Goal: Task Accomplishment & Management: Use online tool/utility

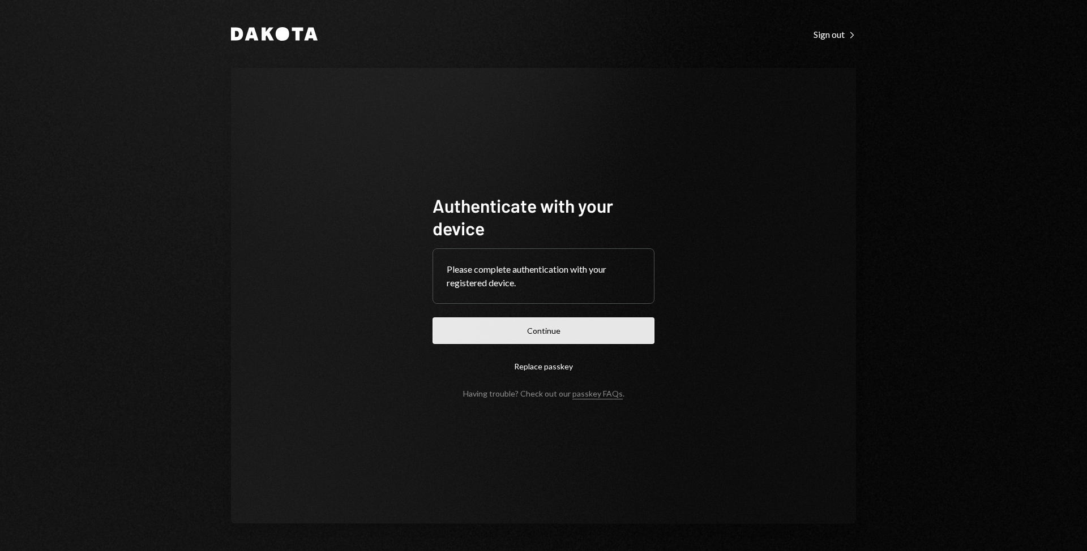
click at [536, 339] on button "Continue" at bounding box center [544, 331] width 222 height 27
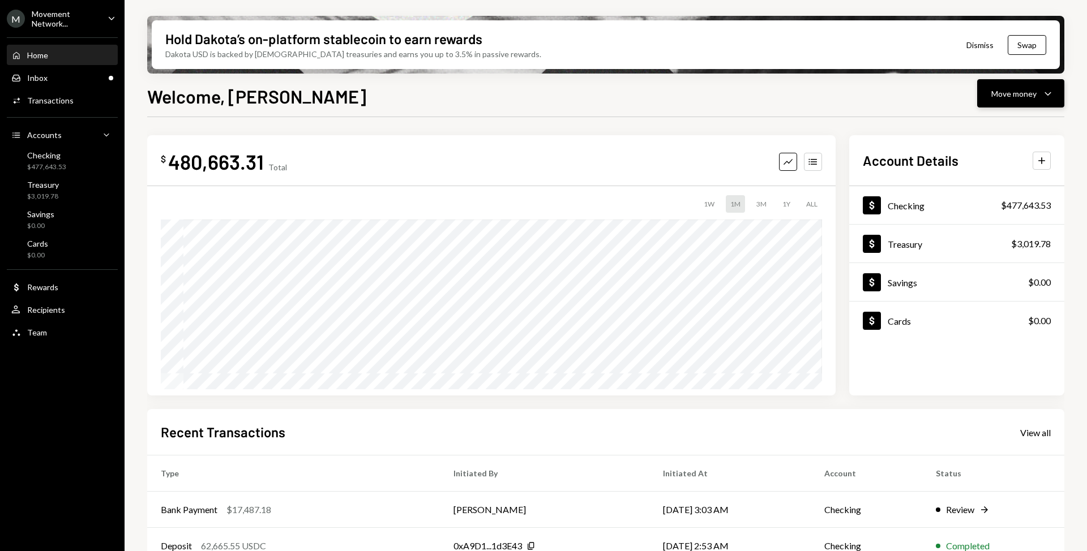
click at [1006, 96] on div "Move money" at bounding box center [1013, 94] width 45 height 12
click at [982, 125] on div "Send" at bounding box center [1011, 128] width 83 height 12
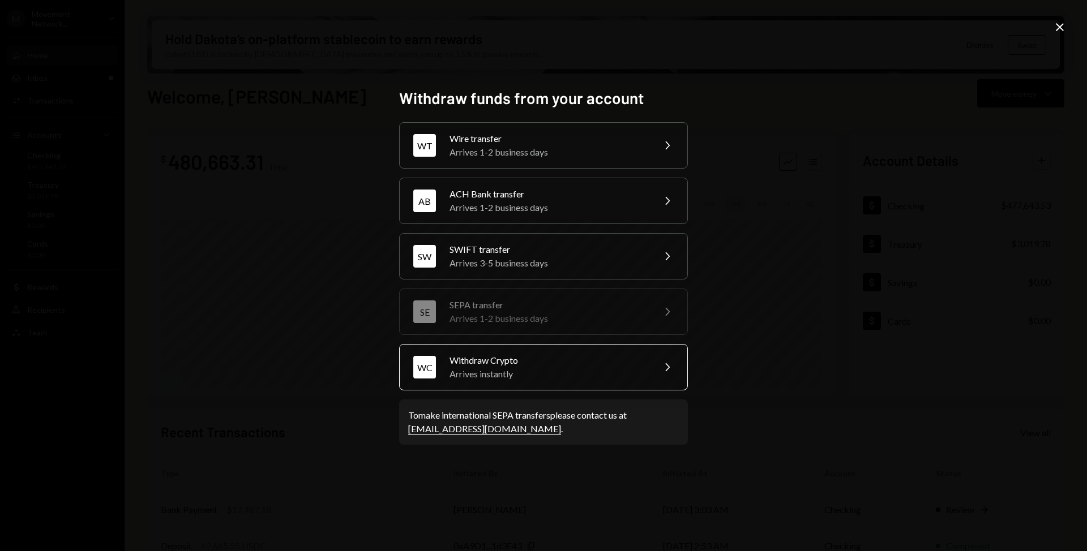
click at [572, 369] on div "Arrives instantly" at bounding box center [548, 374] width 197 height 14
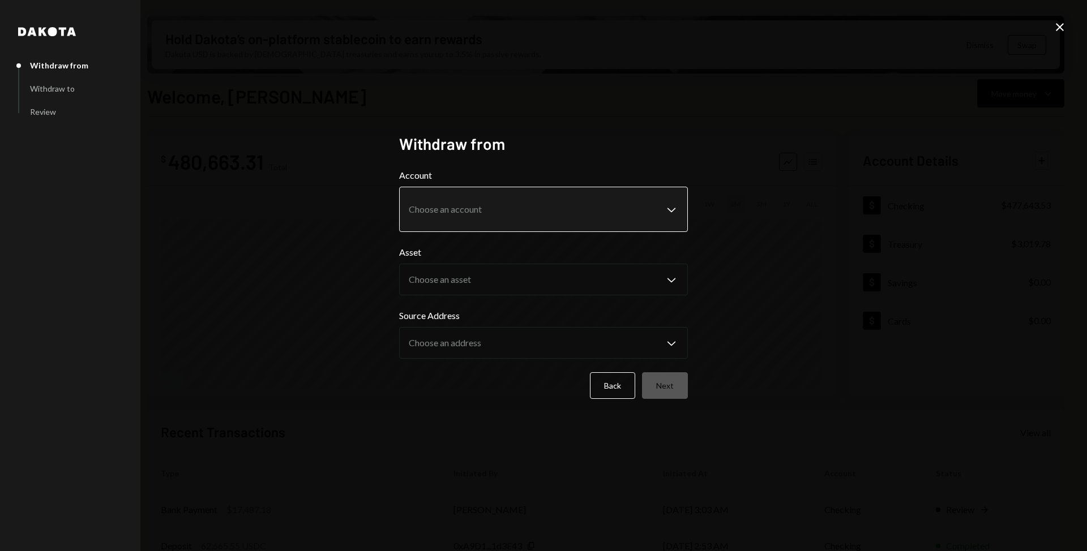
click at [672, 208] on body "M Movement Network... Caret Down Home Home Inbox Inbox Activities Transactions …" at bounding box center [543, 275] width 1087 height 551
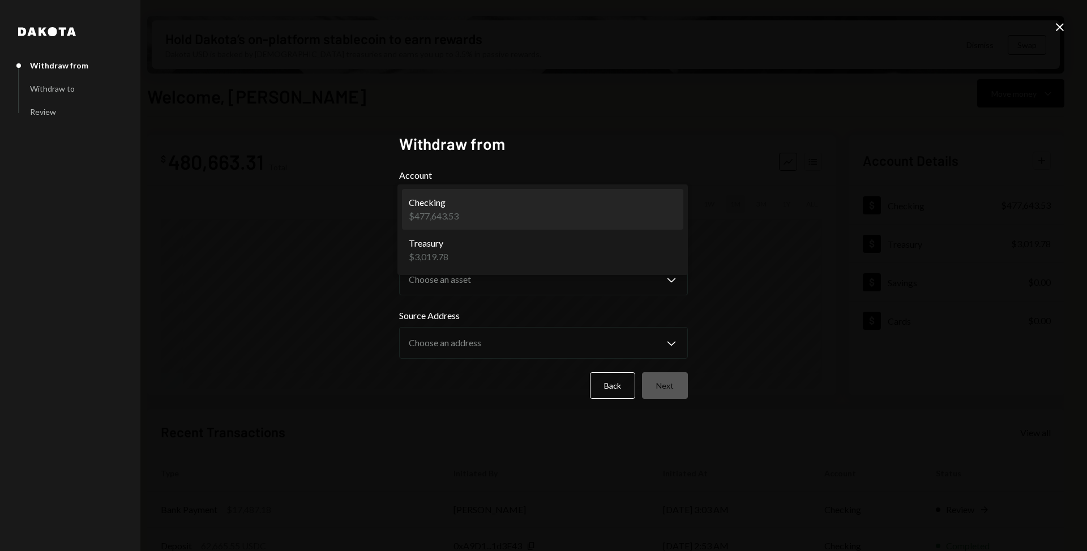
select select "**********"
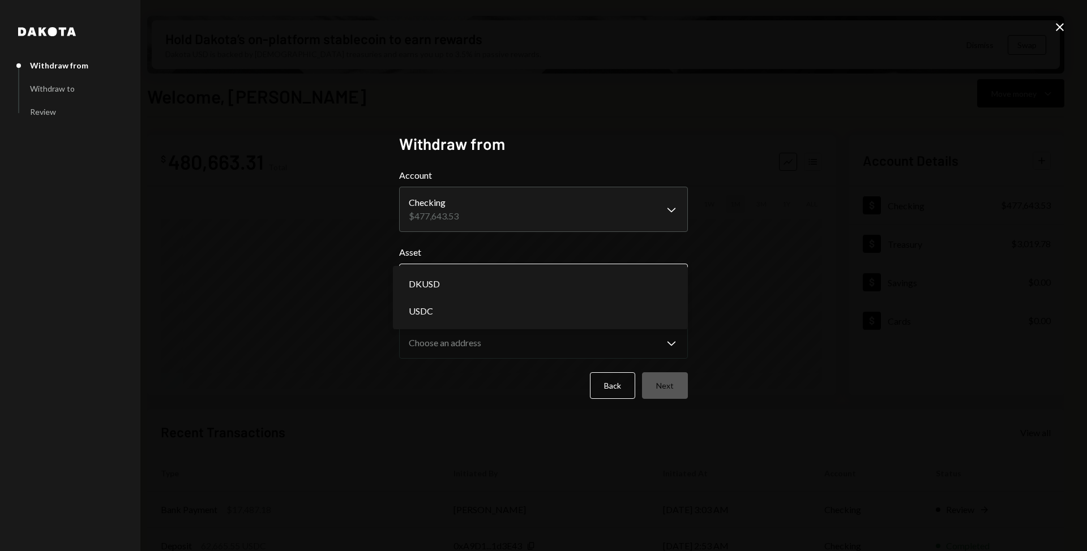
click at [600, 283] on body "M Movement Network... Caret Down Home Home Inbox Inbox Activities Transactions …" at bounding box center [543, 275] width 1087 height 551
select select "****"
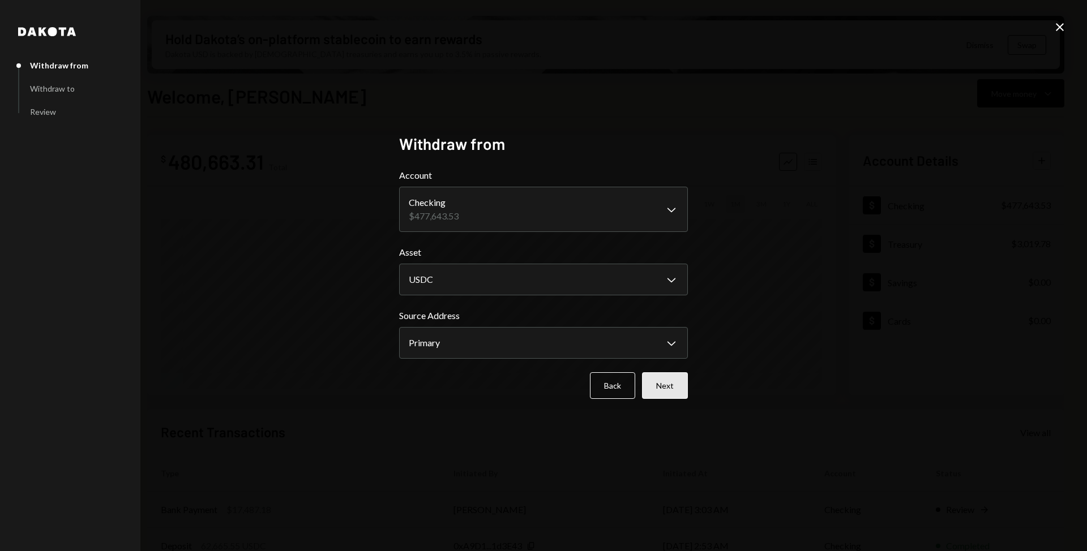
click at [658, 379] on button "Next" at bounding box center [665, 386] width 46 height 27
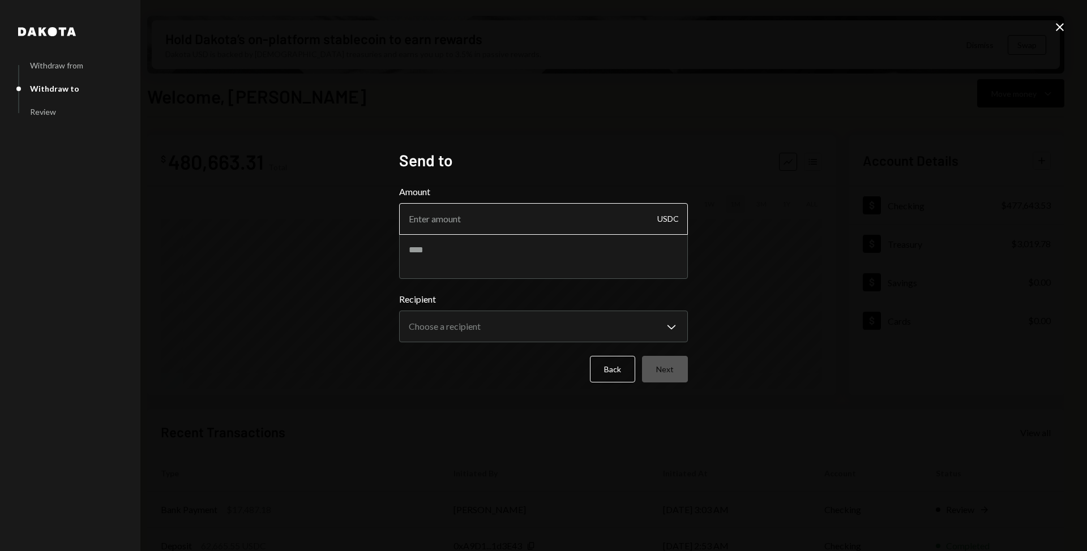
click at [613, 223] on input "Amount" at bounding box center [543, 219] width 289 height 32
type input "20000"
click at [600, 327] on body "M Movement Network... Caret Down Home Home Inbox Inbox Activities Transactions …" at bounding box center [543, 275] width 1087 height 551
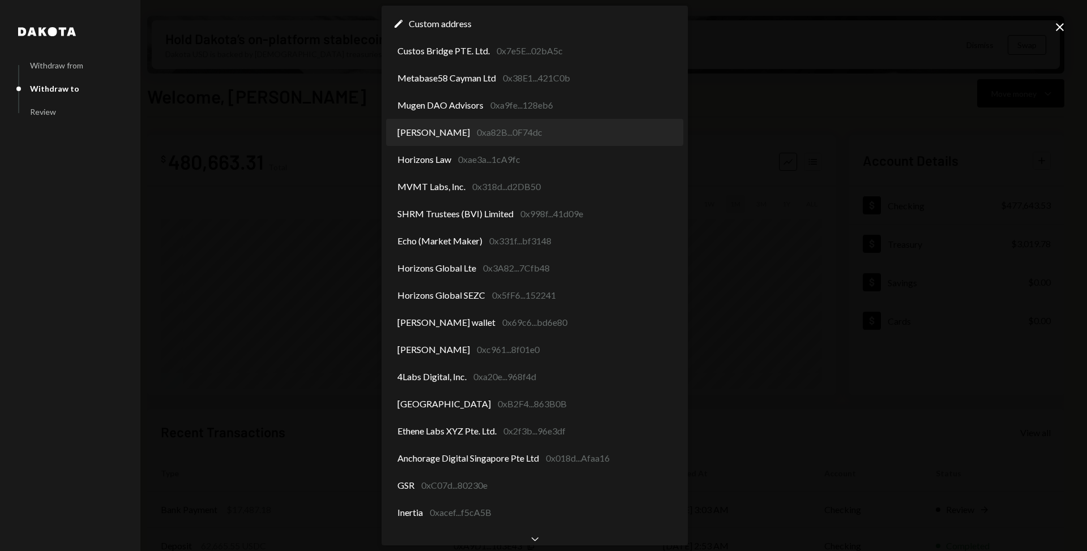
select select "**********"
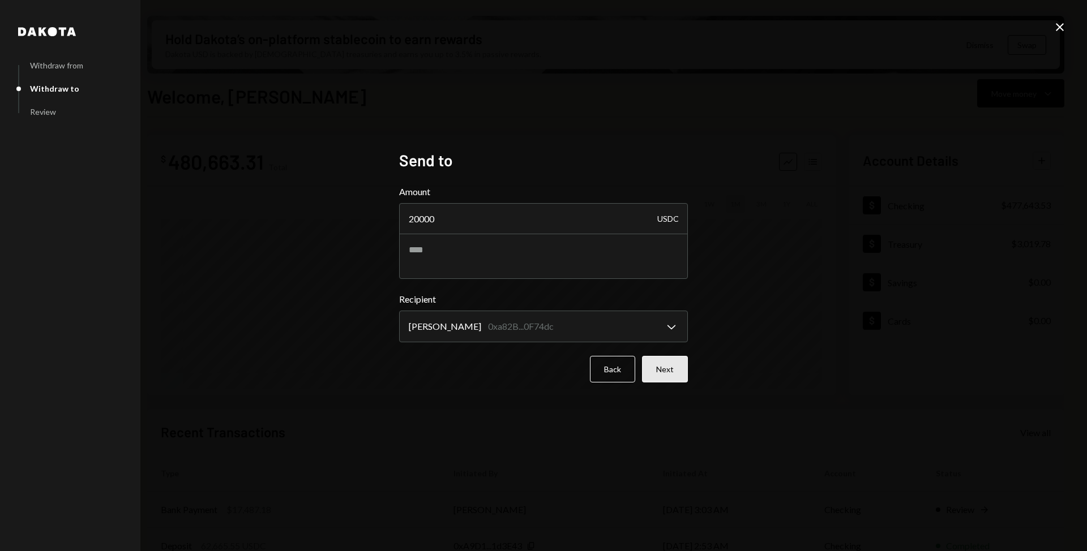
click at [687, 371] on button "Next" at bounding box center [665, 369] width 46 height 27
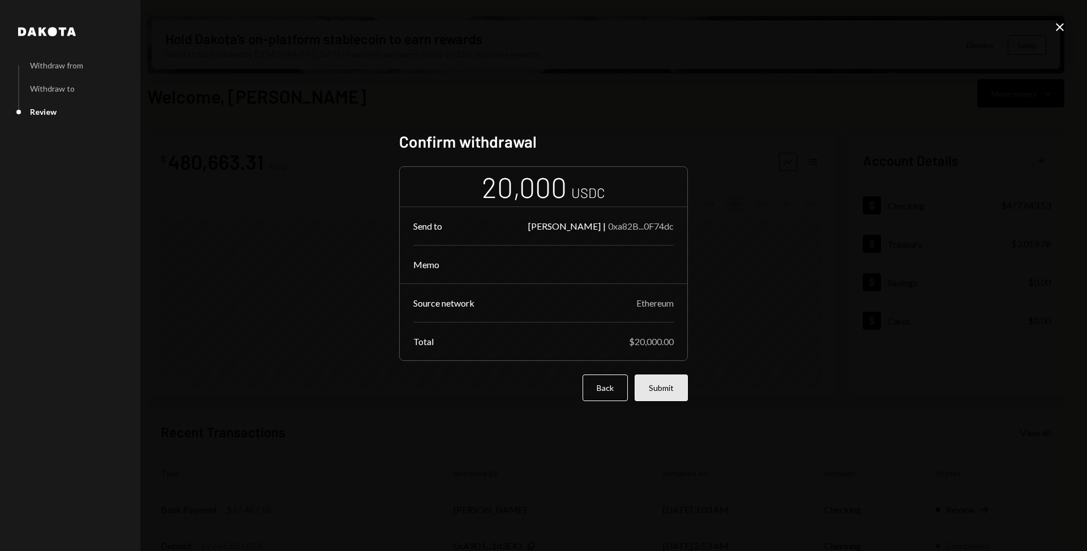
click at [669, 386] on button "Submit" at bounding box center [661, 388] width 53 height 27
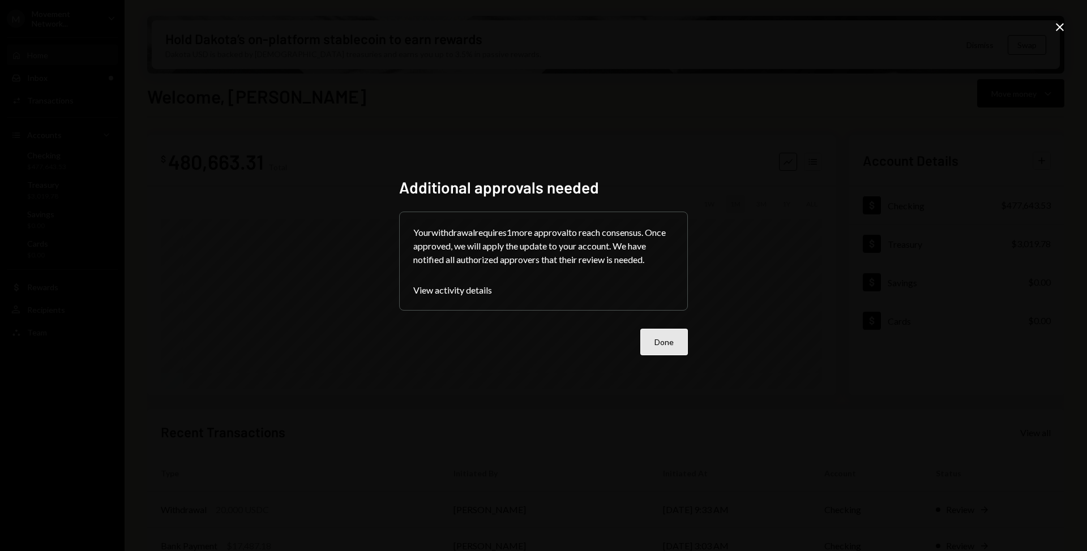
click at [658, 347] on button "Done" at bounding box center [664, 342] width 48 height 27
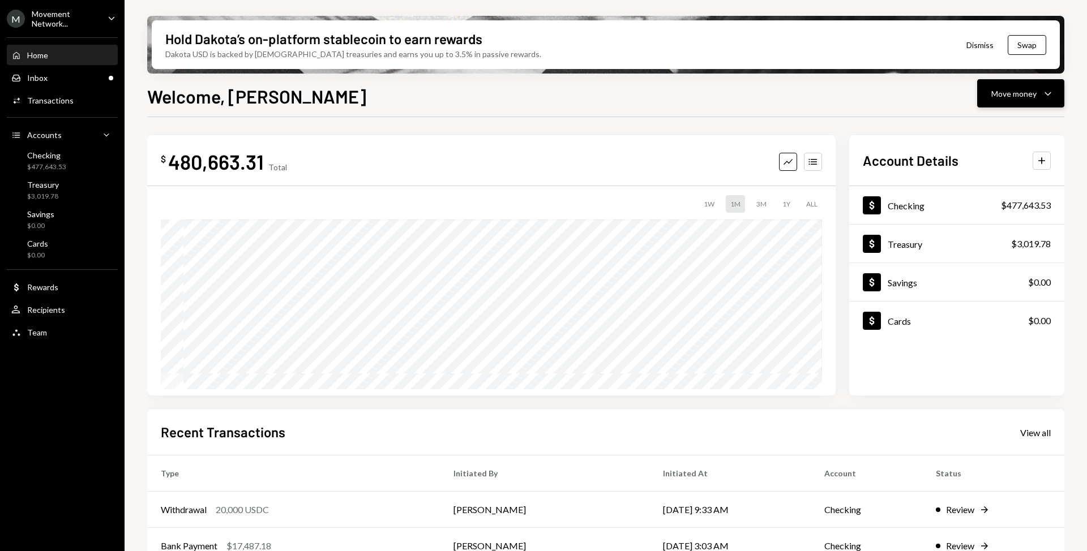
click at [1003, 98] on div "Move money" at bounding box center [1013, 94] width 45 height 12
click at [994, 130] on div "Send" at bounding box center [1011, 128] width 83 height 12
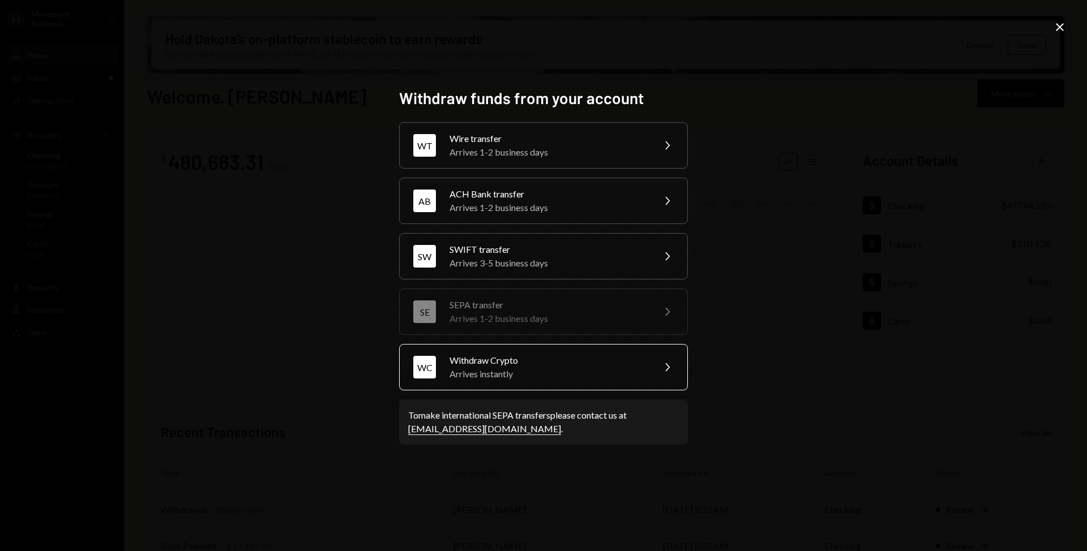
click at [599, 379] on div "Arrives instantly" at bounding box center [548, 374] width 197 height 14
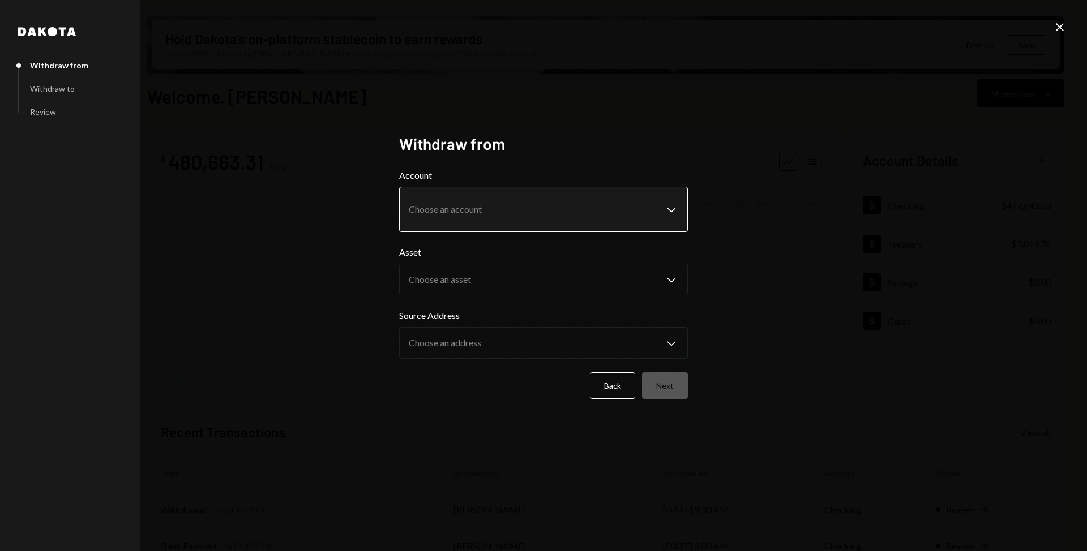
click at [621, 198] on body "M Movement Network... Caret Down Home Home Inbox Inbox Activities Transactions …" at bounding box center [543, 275] width 1087 height 551
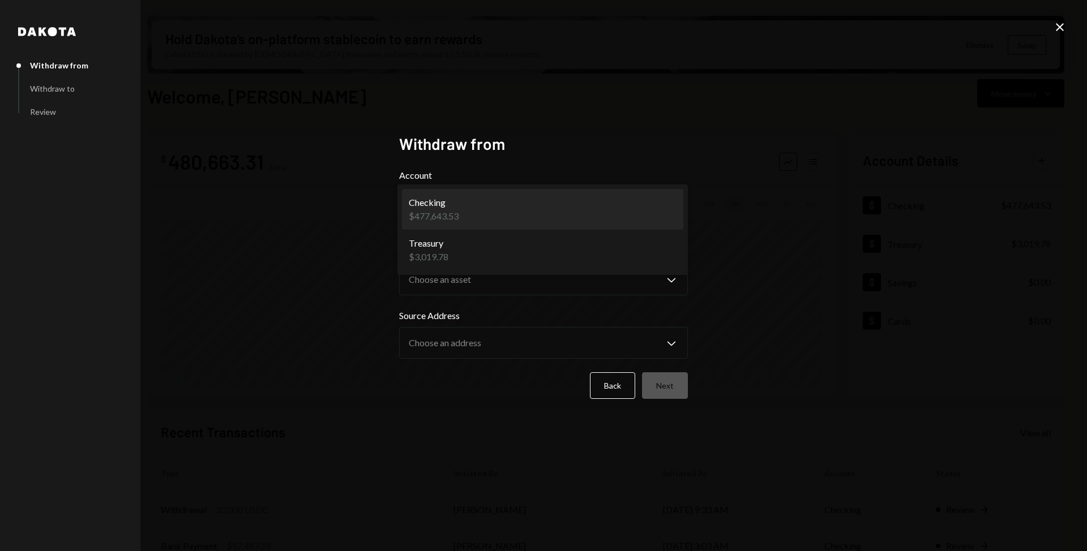
select select "**********"
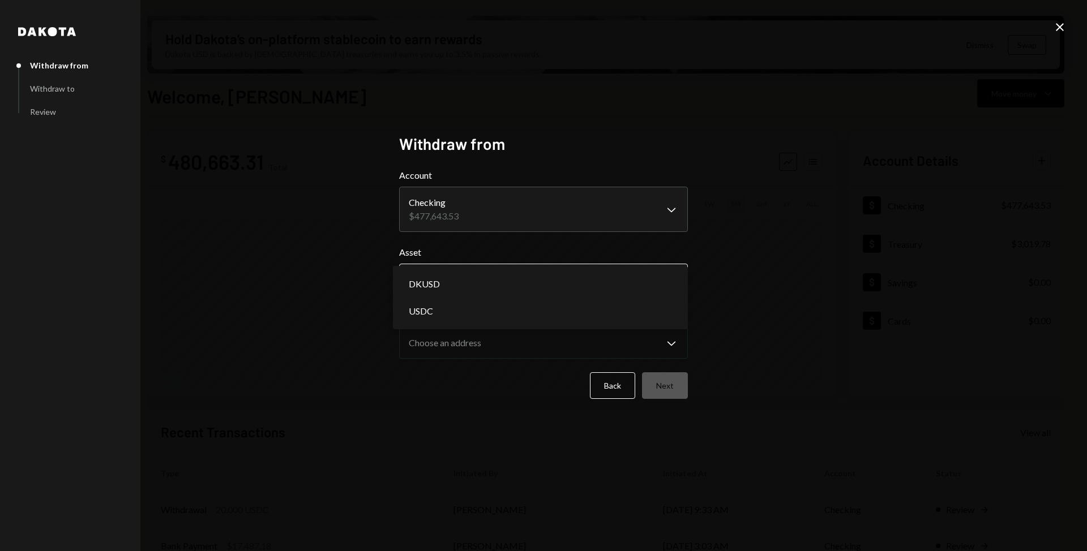
click at [620, 288] on body "M Movement Network... Caret Down Home Home Inbox Inbox Activities Transactions …" at bounding box center [543, 275] width 1087 height 551
select select "****"
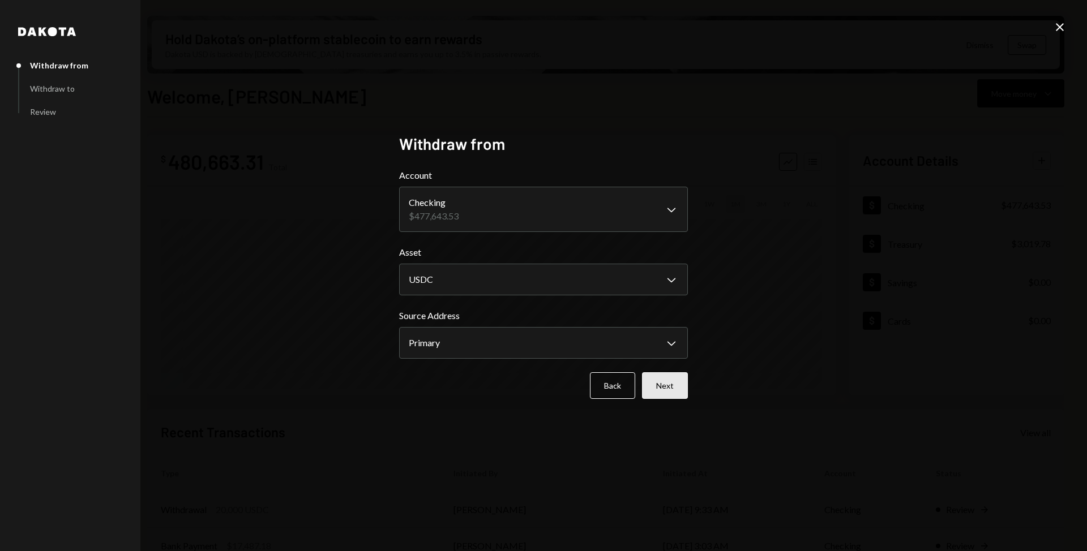
click at [654, 384] on button "Next" at bounding box center [665, 386] width 46 height 27
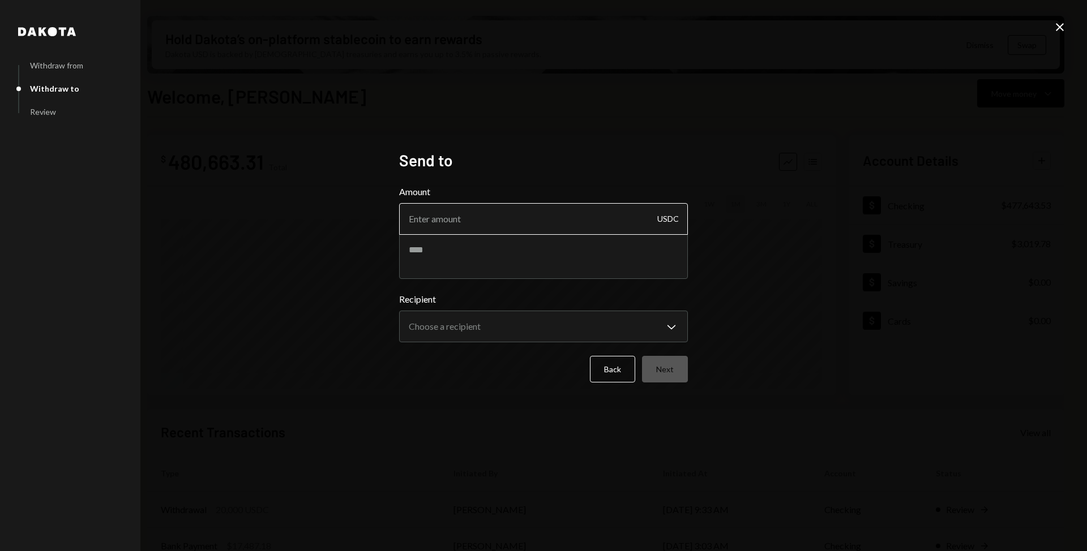
click at [580, 220] on input "Amount" at bounding box center [543, 219] width 289 height 32
type input "53275"
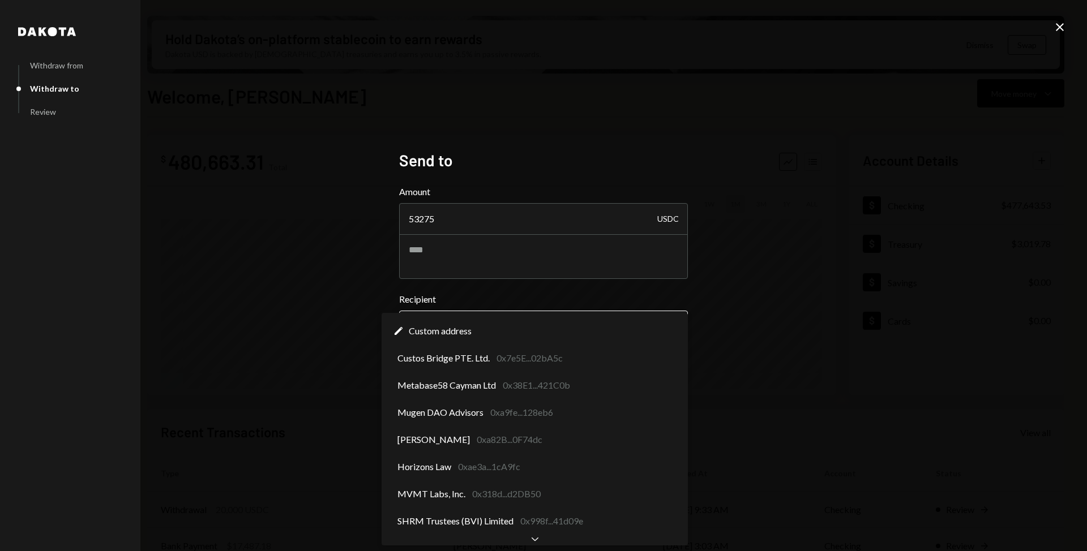
click at [515, 327] on body "M Movement Network... Caret Down Home Home Inbox Inbox Activities Transactions …" at bounding box center [543, 275] width 1087 height 551
select select "**********"
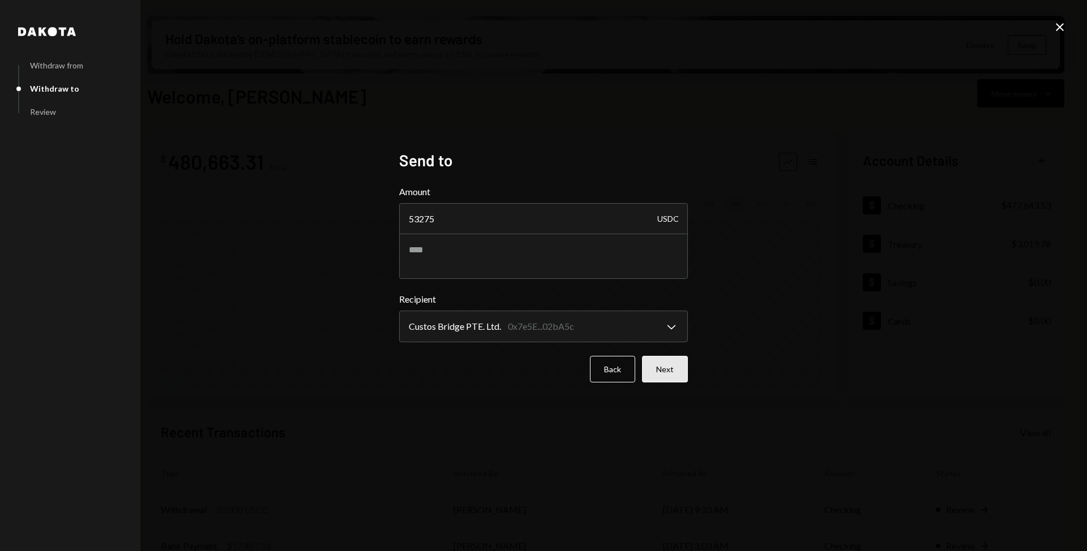
click at [664, 371] on button "Next" at bounding box center [665, 369] width 46 height 27
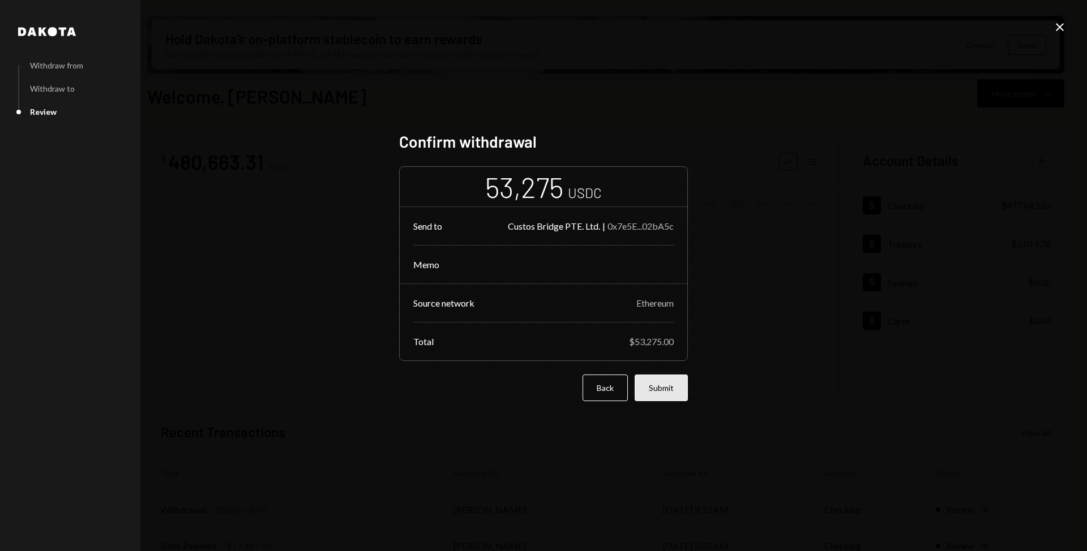
click at [669, 387] on button "Submit" at bounding box center [661, 388] width 53 height 27
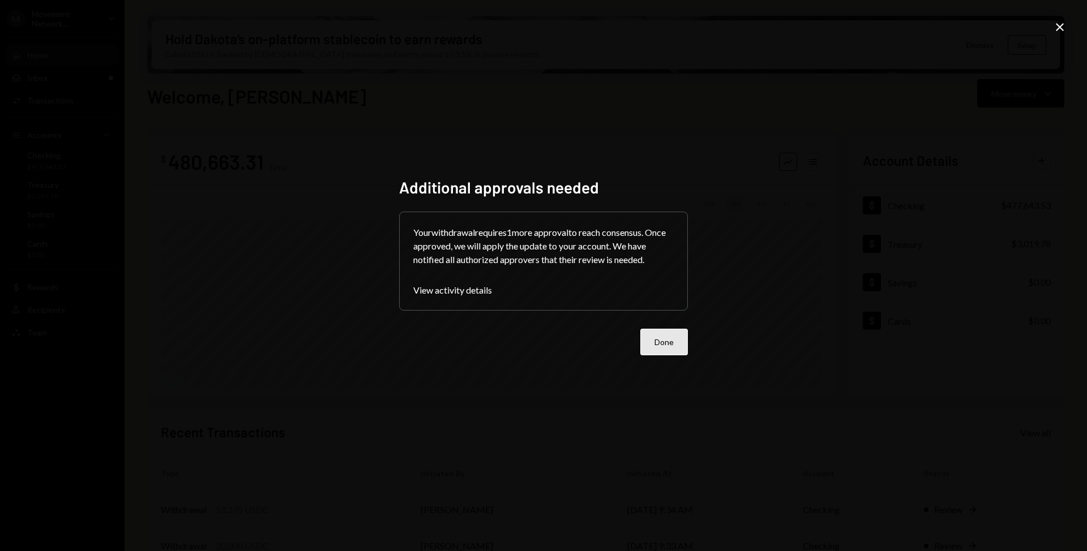
click at [661, 350] on button "Done" at bounding box center [664, 342] width 48 height 27
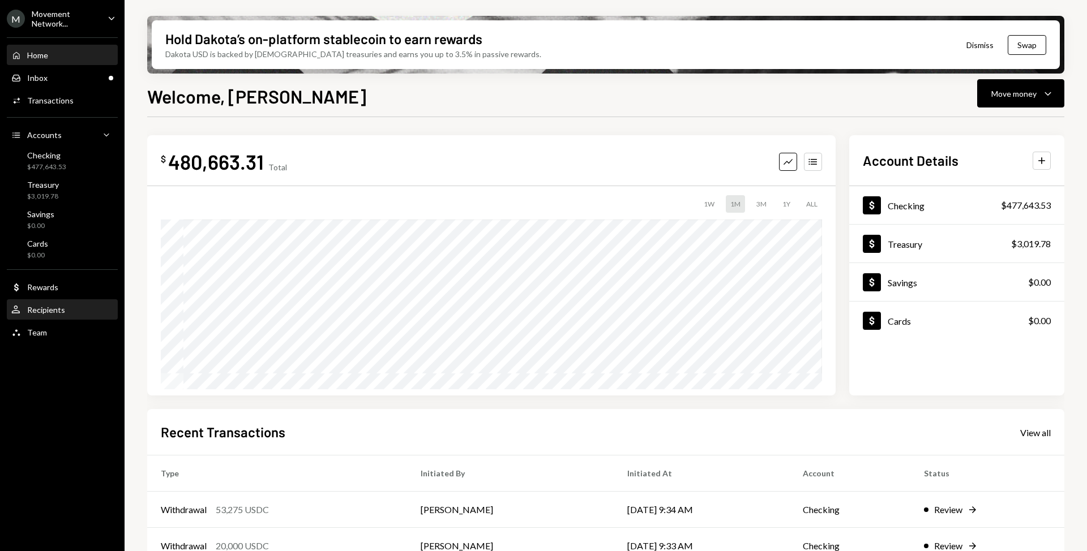
click at [64, 315] on div "User Recipients" at bounding box center [62, 310] width 102 height 10
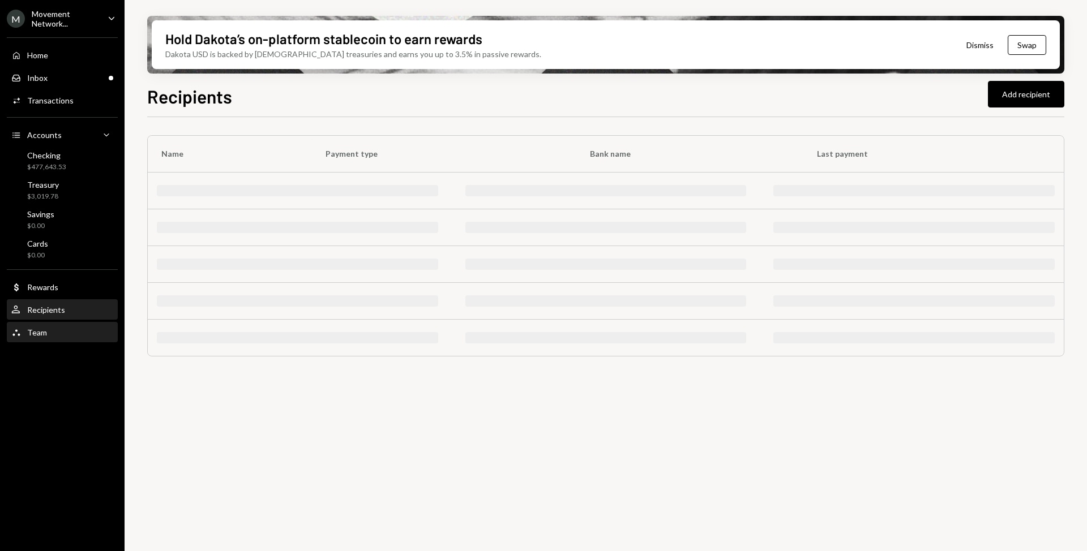
click at [63, 336] on div "Team Team" at bounding box center [62, 333] width 102 height 10
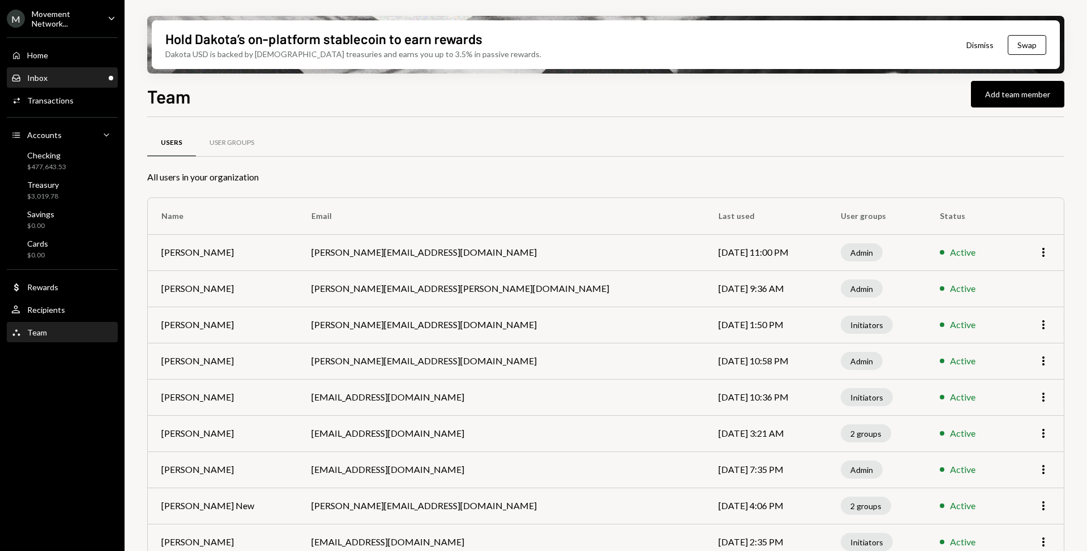
click at [85, 73] on div "Inbox Inbox" at bounding box center [62, 78] width 102 height 10
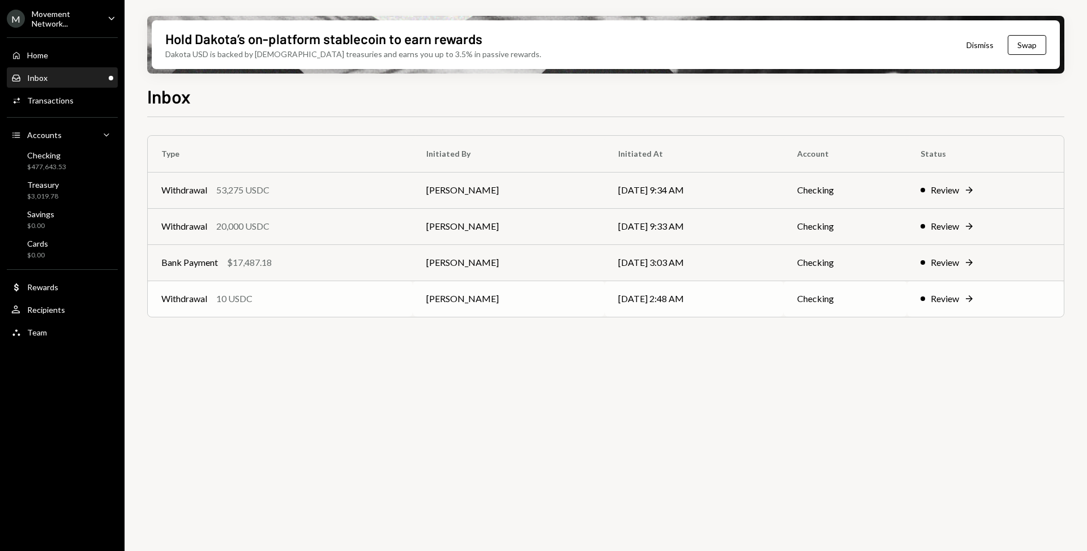
click at [346, 300] on div "Withdrawal 10 USDC" at bounding box center [280, 299] width 238 height 14
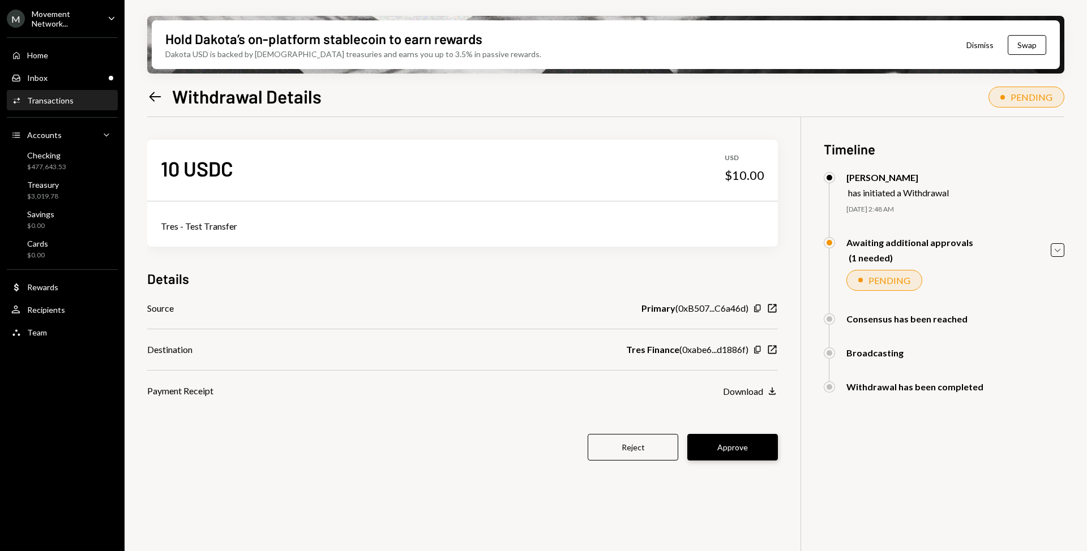
click at [716, 449] on button "Approve" at bounding box center [732, 447] width 91 height 27
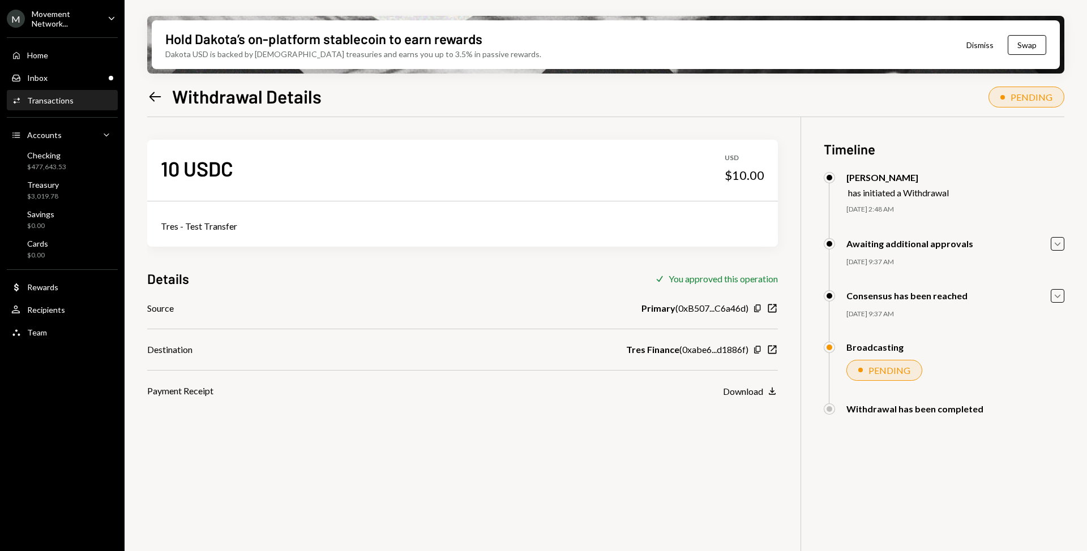
click at [144, 104] on div "Hold Dakota’s on-platform stablecoin to earn rewards Dakota USD is backed by U.…" at bounding box center [606, 275] width 963 height 551
click at [156, 96] on icon at bounding box center [155, 97] width 12 height 10
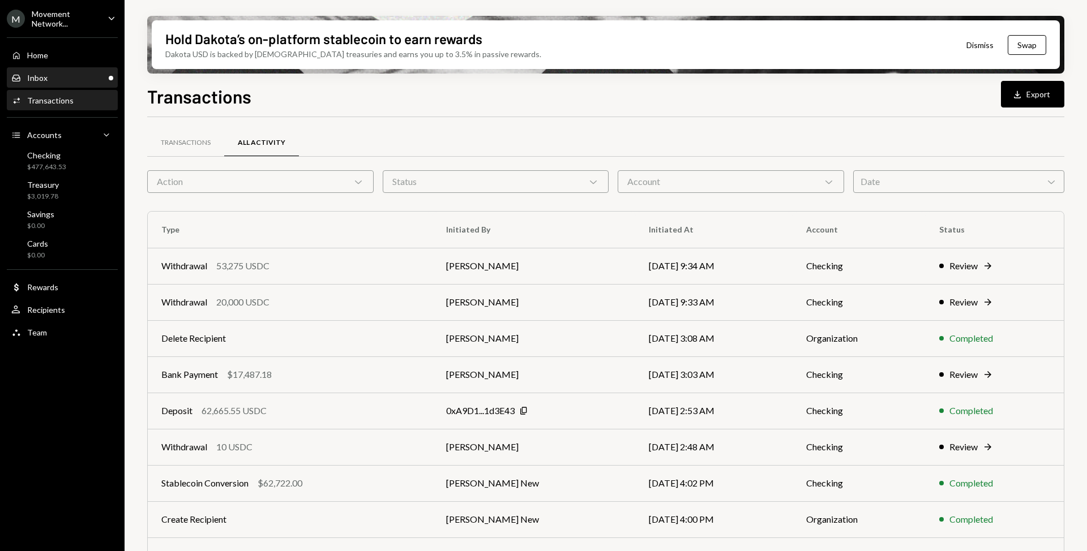
click at [78, 71] on div "Inbox Inbox" at bounding box center [62, 78] width 102 height 19
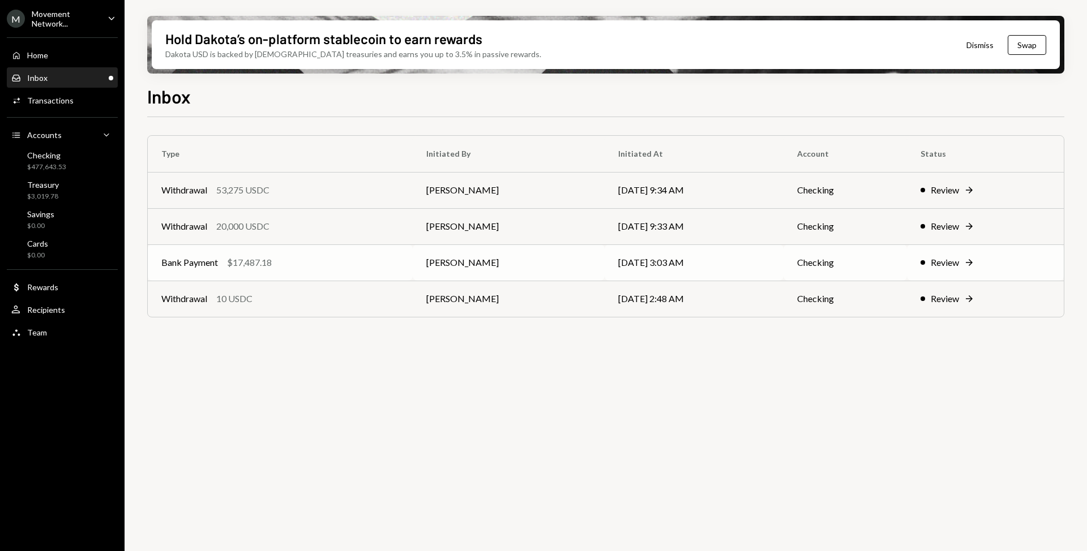
click at [320, 271] on td "Bank Payment $17,487.18" at bounding box center [280, 263] width 265 height 36
